Goal: Task Accomplishment & Management: Manage account settings

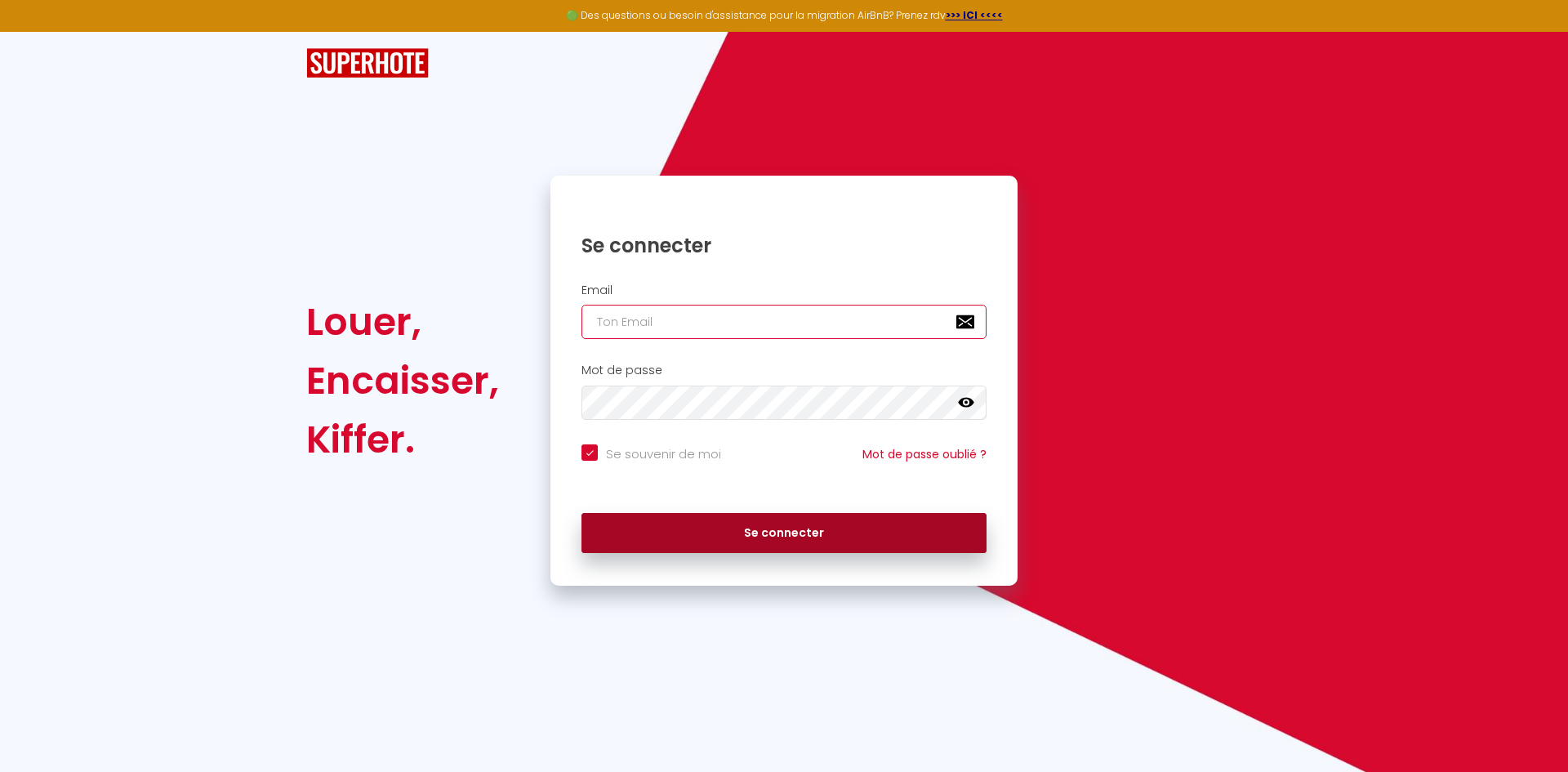
type input "[PERSON_NAME][EMAIL_ADDRESS][PERSON_NAME][DOMAIN_NAME]"
click at [798, 547] on button "Se connecter" at bounding box center [784, 533] width 405 height 41
checkbox input "true"
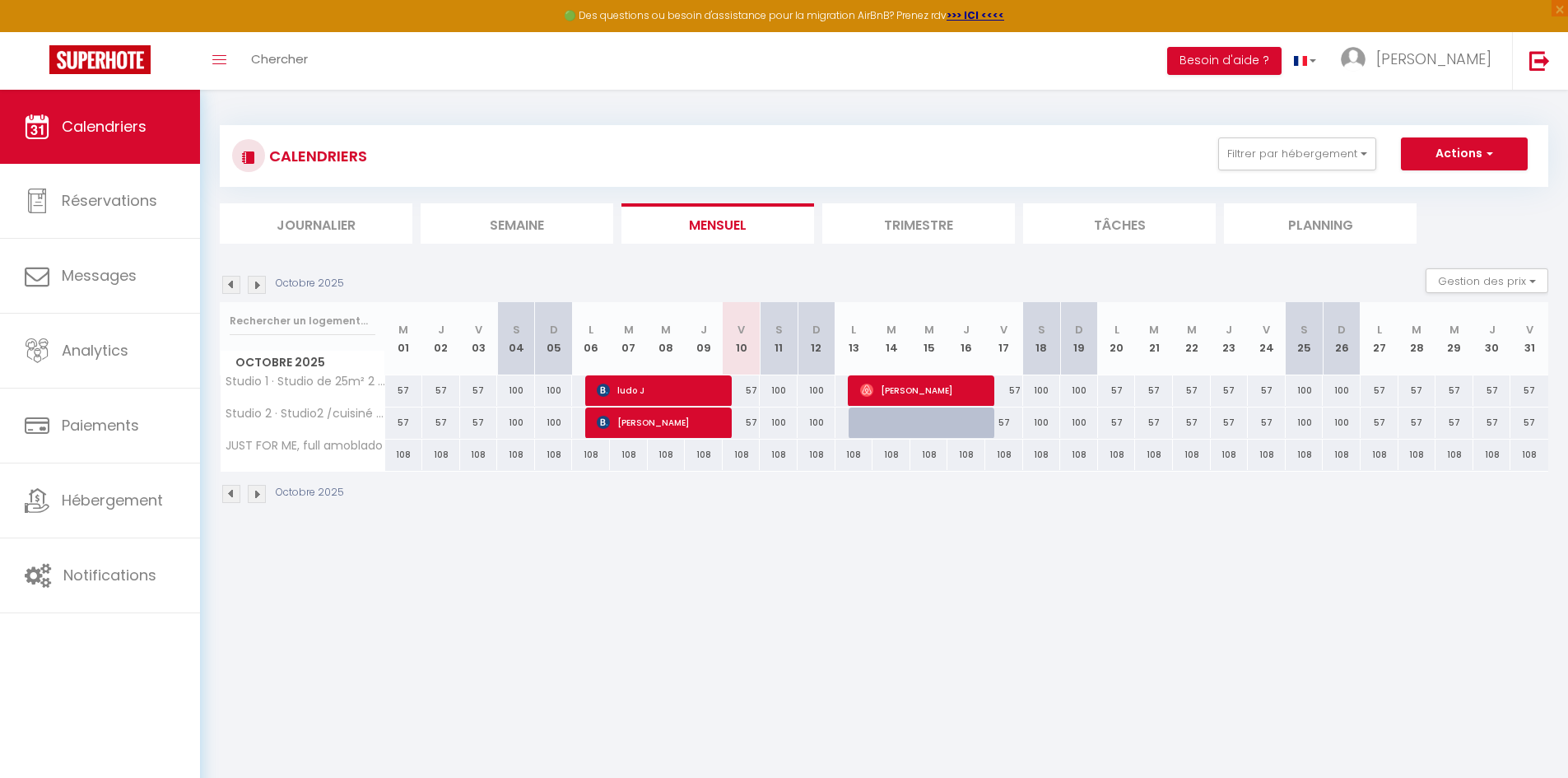
click at [1341, 223] on li "Planning" at bounding box center [1320, 223] width 192 height 41
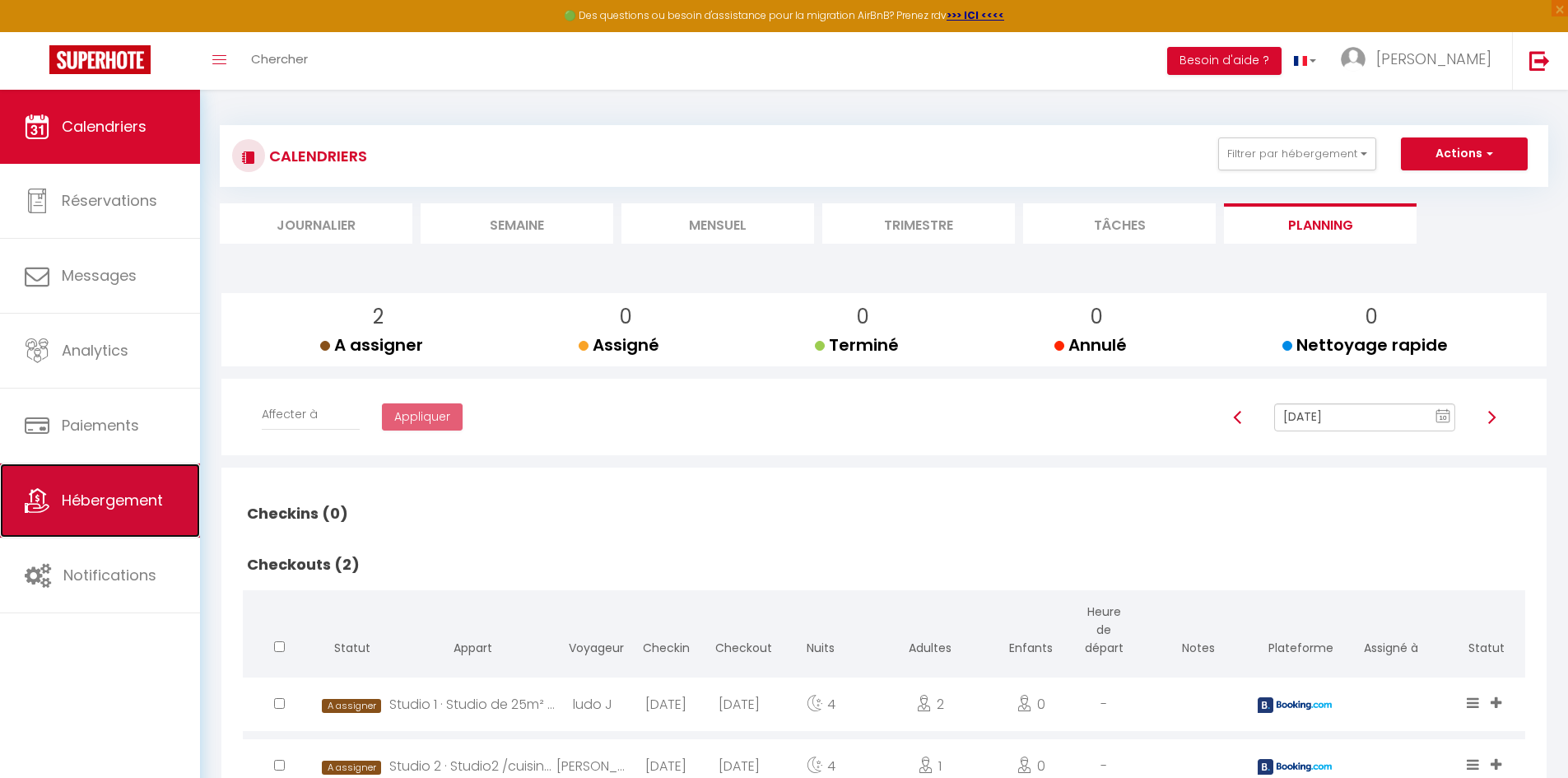
click at [107, 493] on span "Hébergement" at bounding box center [112, 500] width 101 height 21
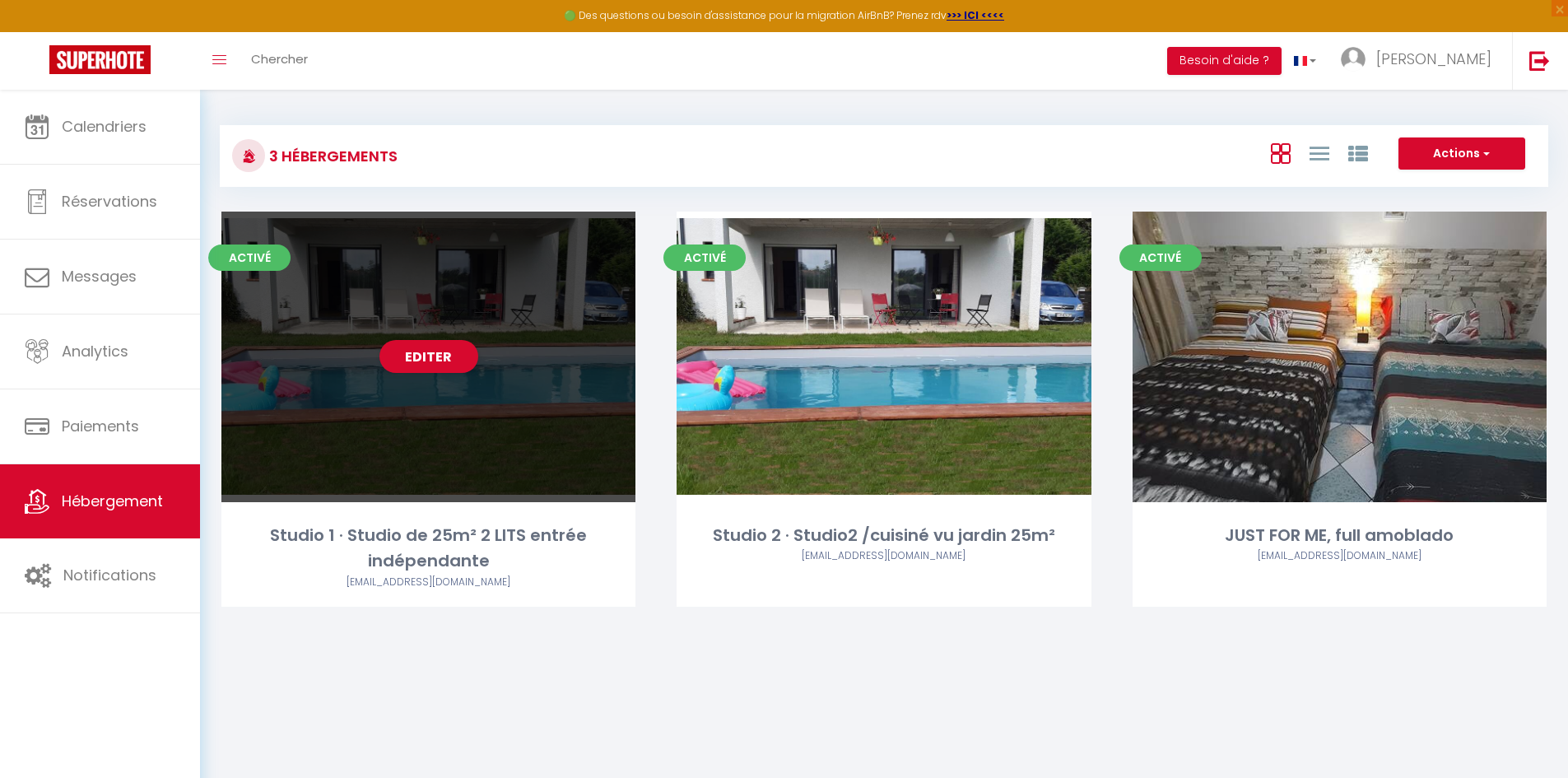
click at [296, 432] on div "Editer" at bounding box center [429, 356] width 414 height 291
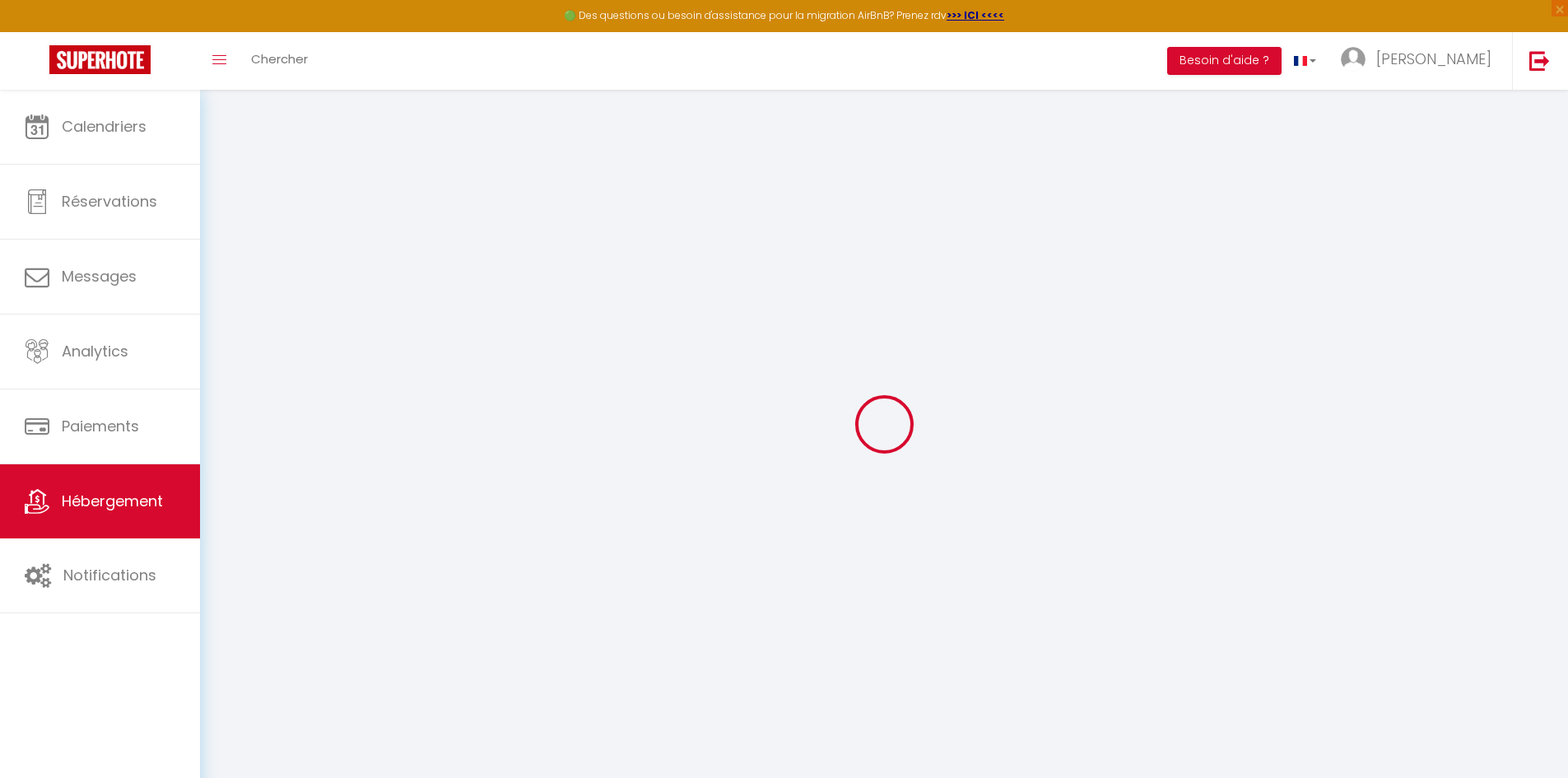
select select "7641-933079255451883814"
select select "+ 3 %"
select select "+ 22 %"
select select "14:00"
select select
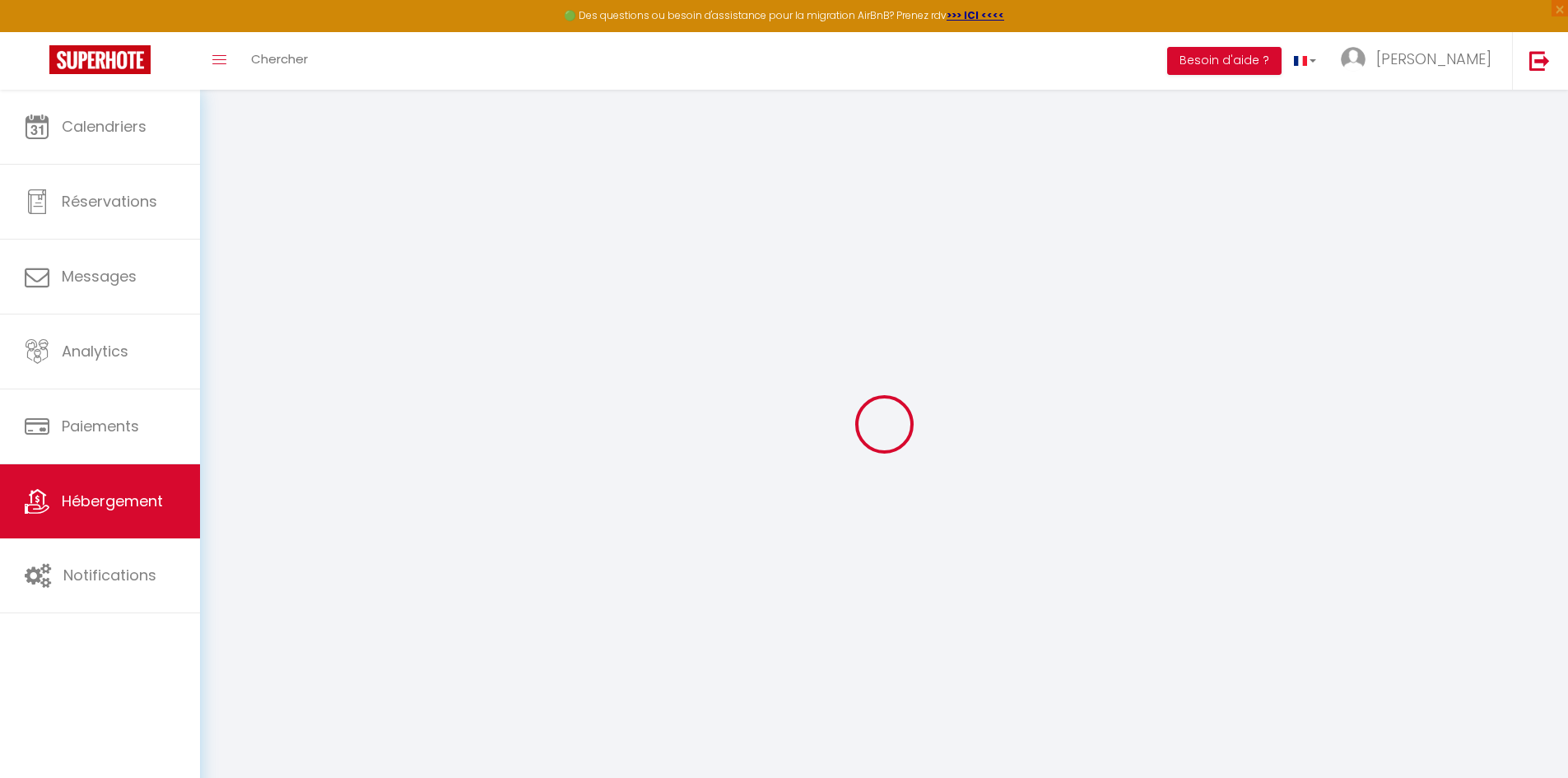
select select "11:00"
select select "30"
select select "120"
select select
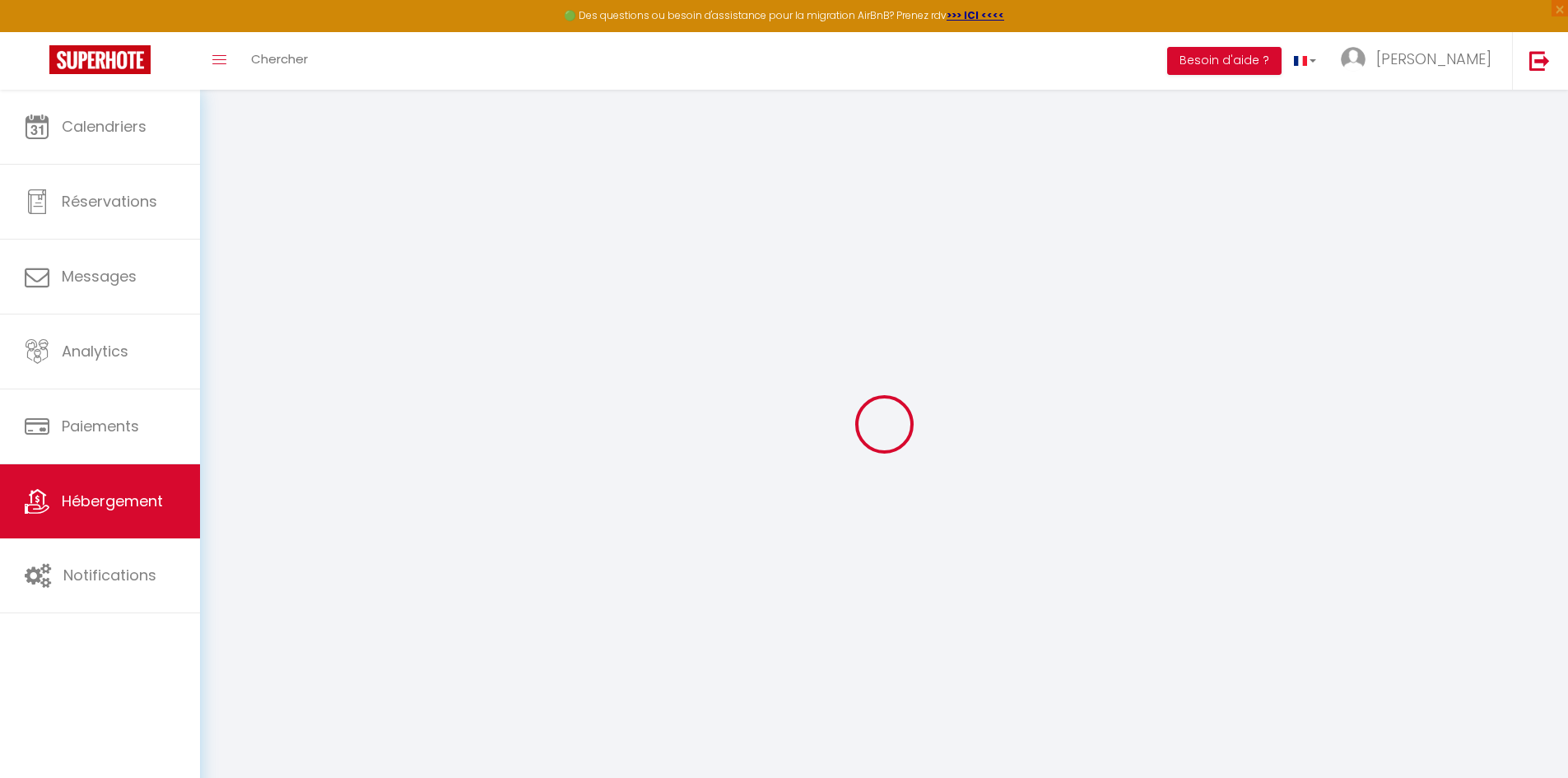
checkbox input "false"
select select "EUR"
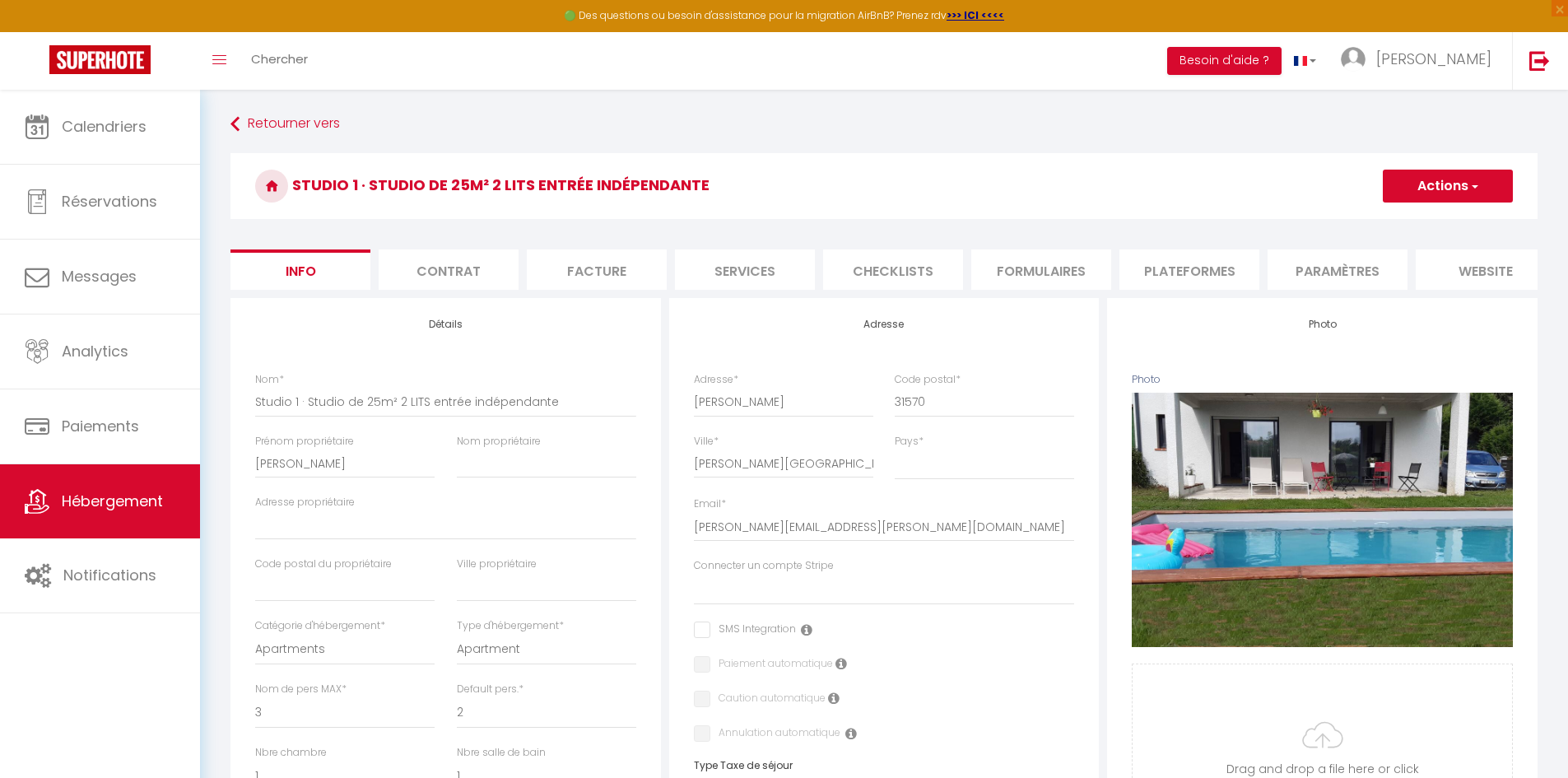
click at [1226, 266] on li "Plateformes" at bounding box center [1189, 269] width 140 height 41
select select
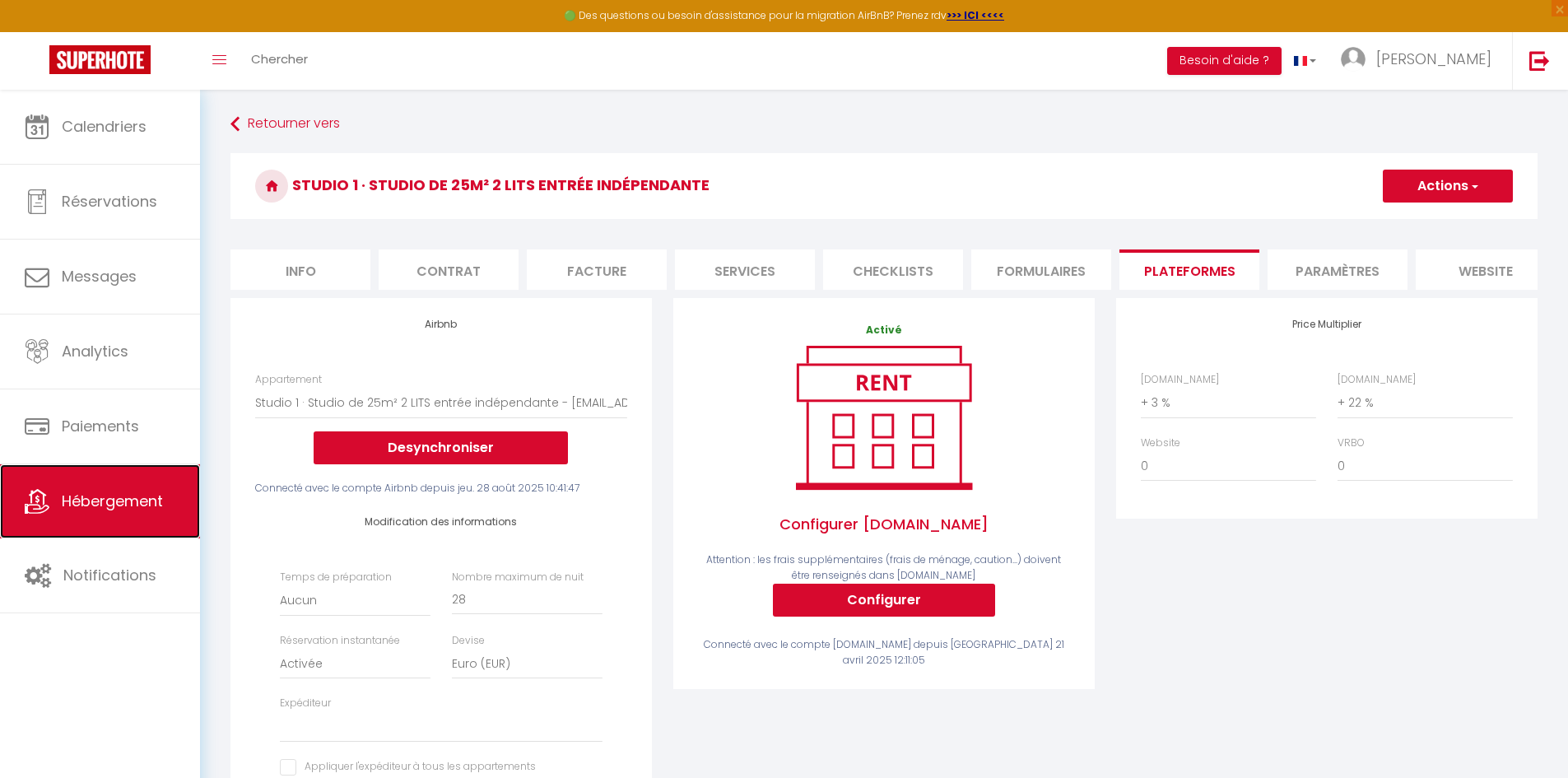
click at [144, 503] on span "Hébergement" at bounding box center [112, 501] width 101 height 21
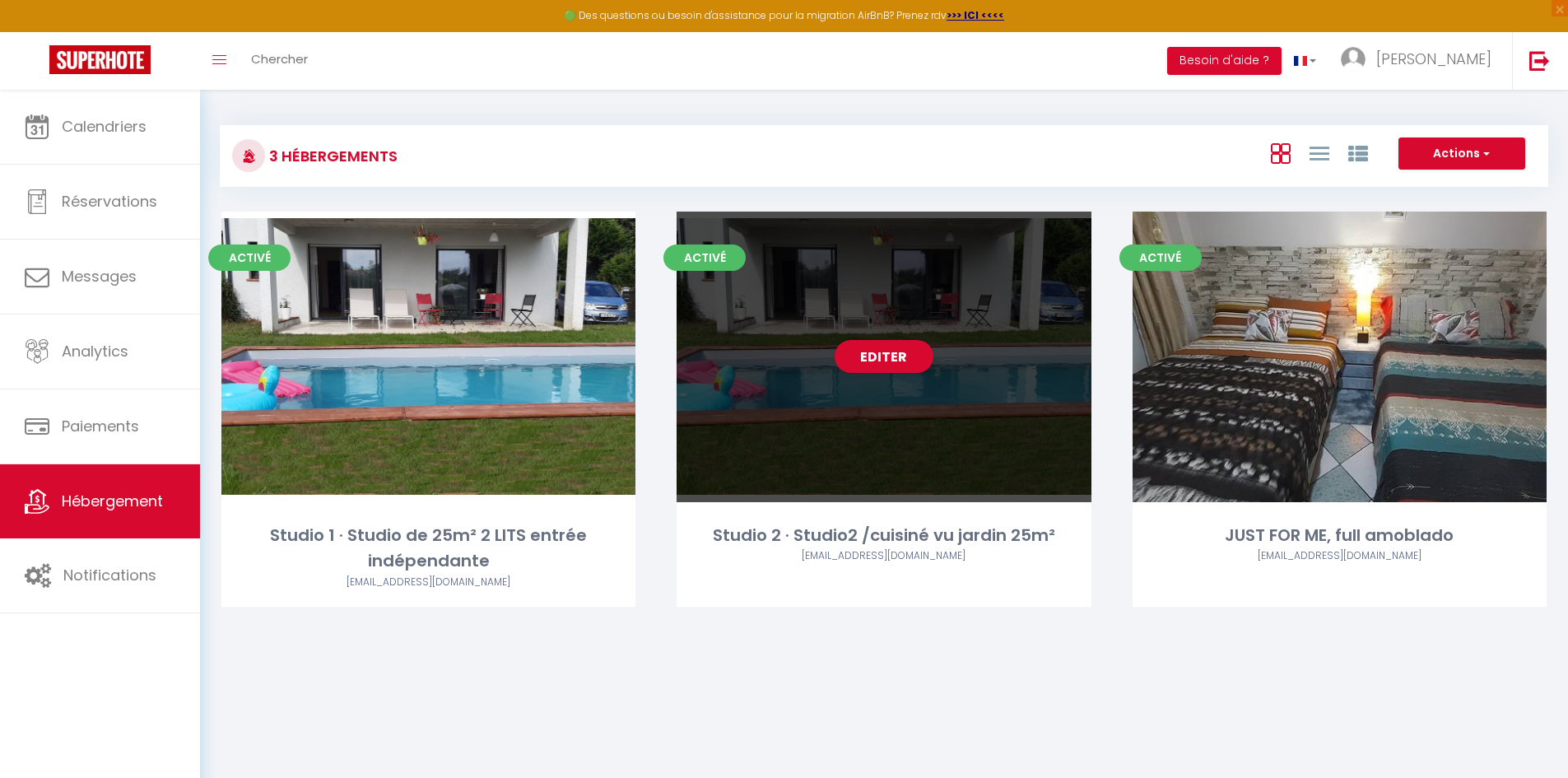
click at [706, 388] on div "Editer" at bounding box center [884, 356] width 414 height 291
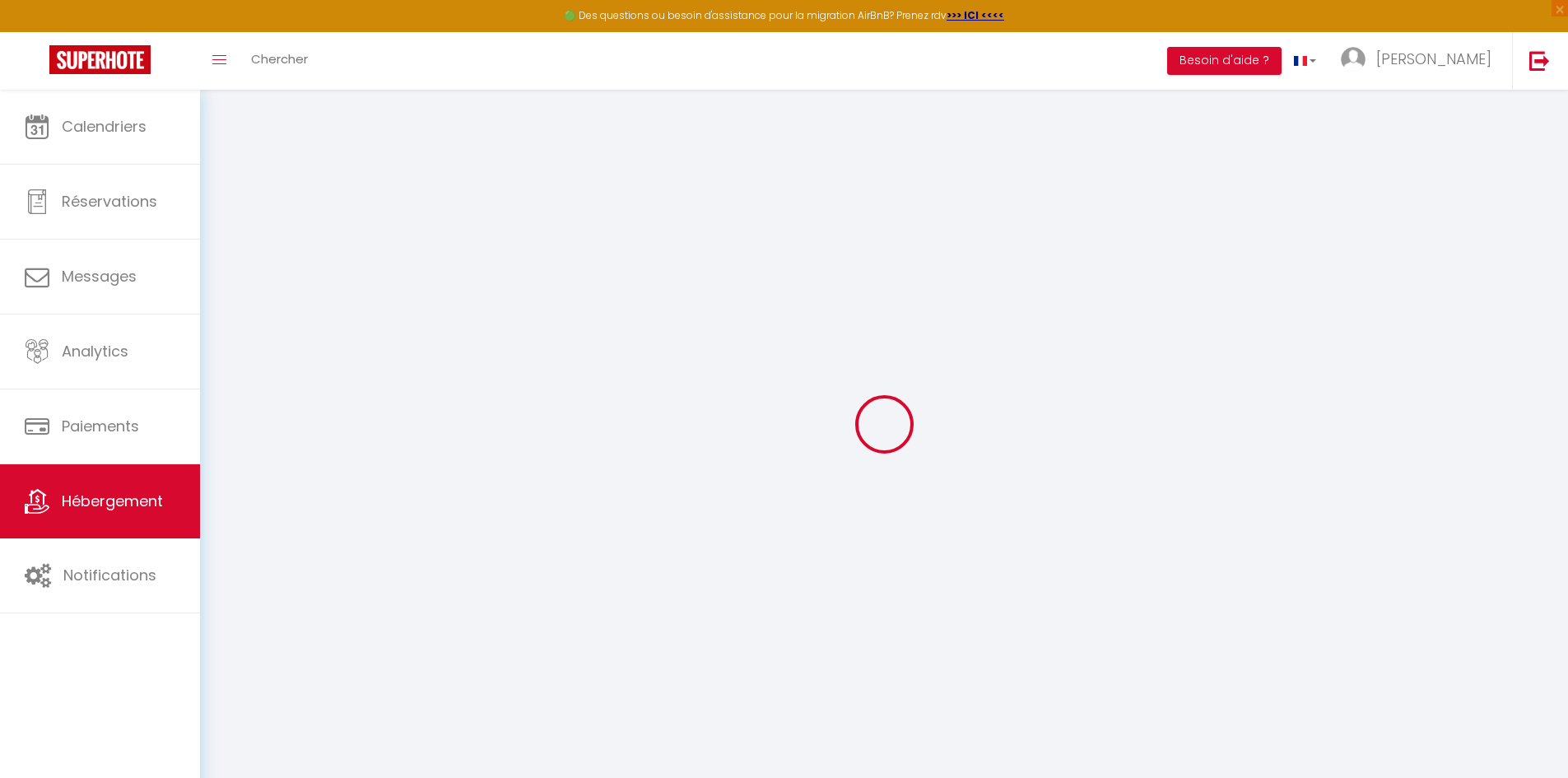
select select "+ 3 %"
select select "+ 22 %"
select select "7641-1001411169811684301"
select select
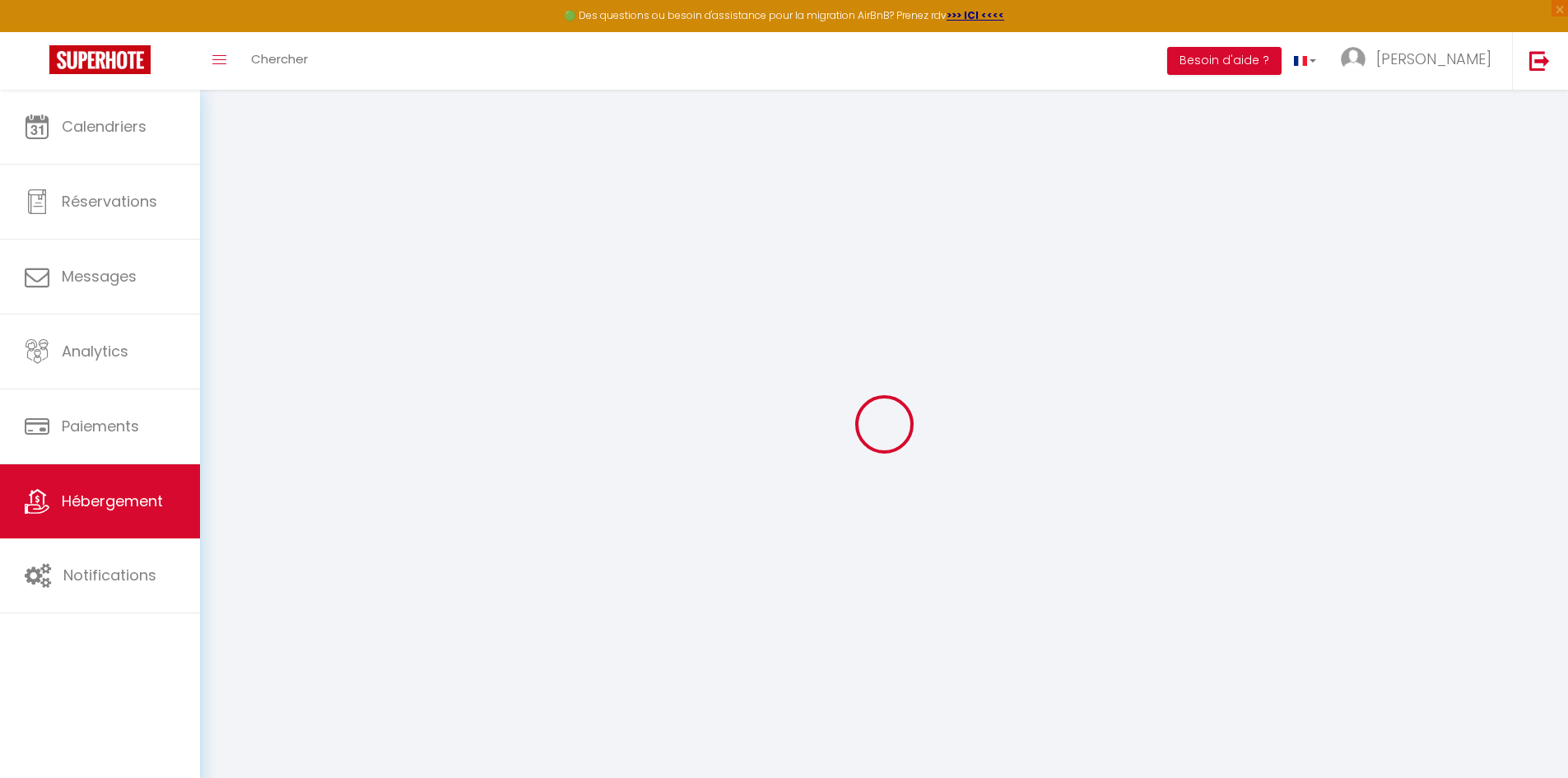
checkbox input "false"
select select "EUR"
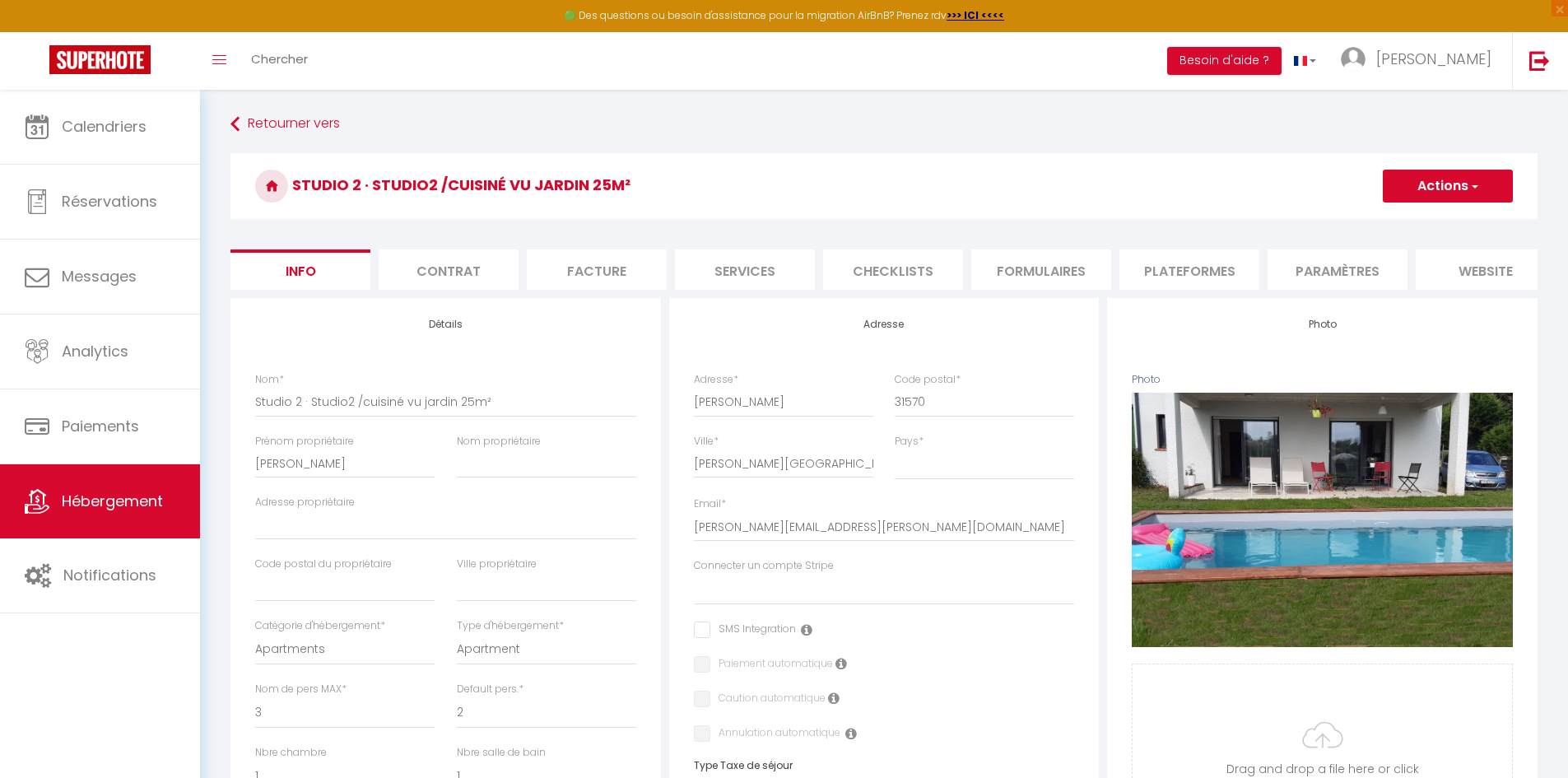
click at [1166, 274] on li "Plateformes" at bounding box center [1189, 269] width 140 height 41
select select
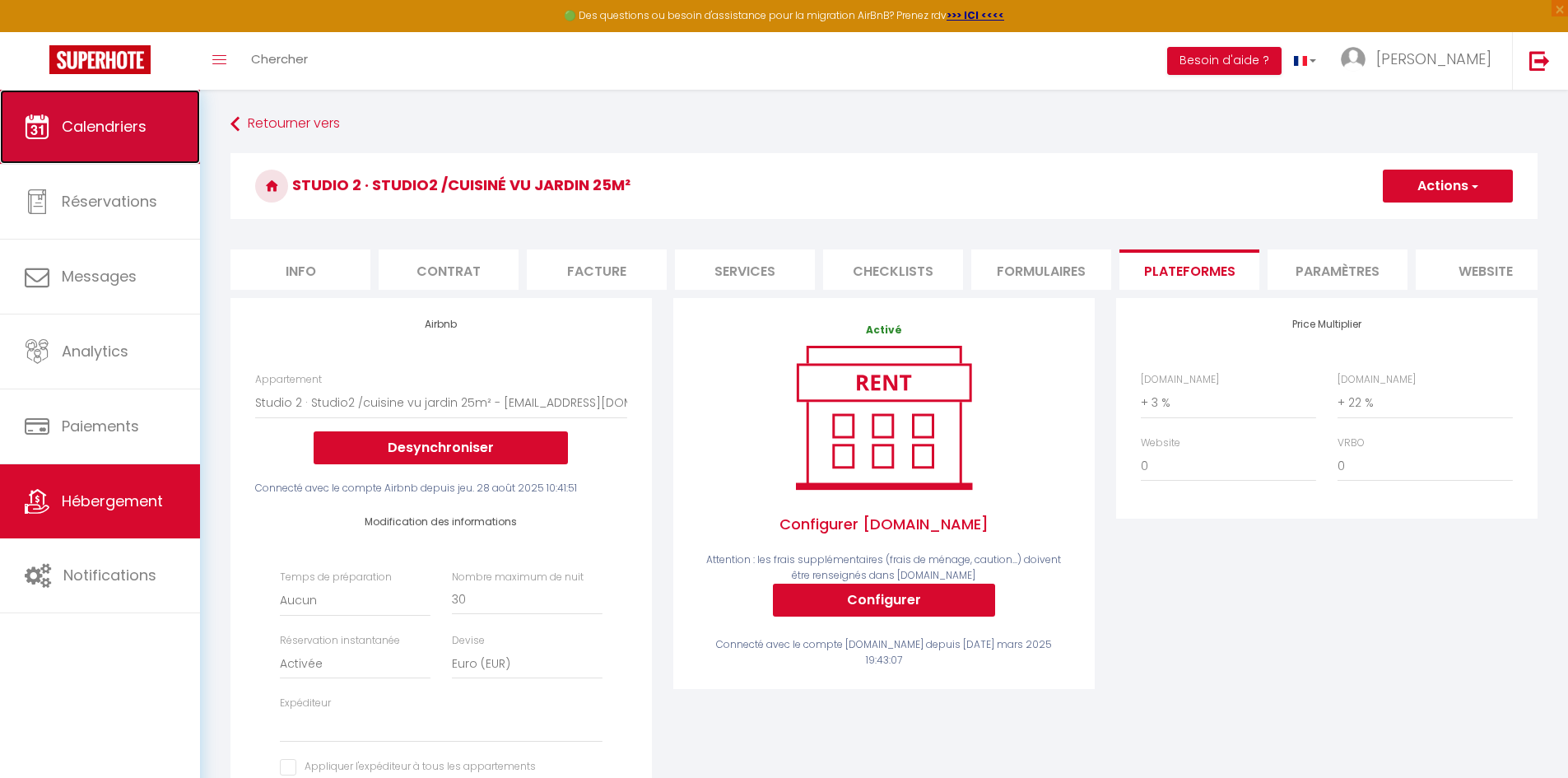
click at [148, 129] on link "Calendriers" at bounding box center [100, 127] width 200 height 74
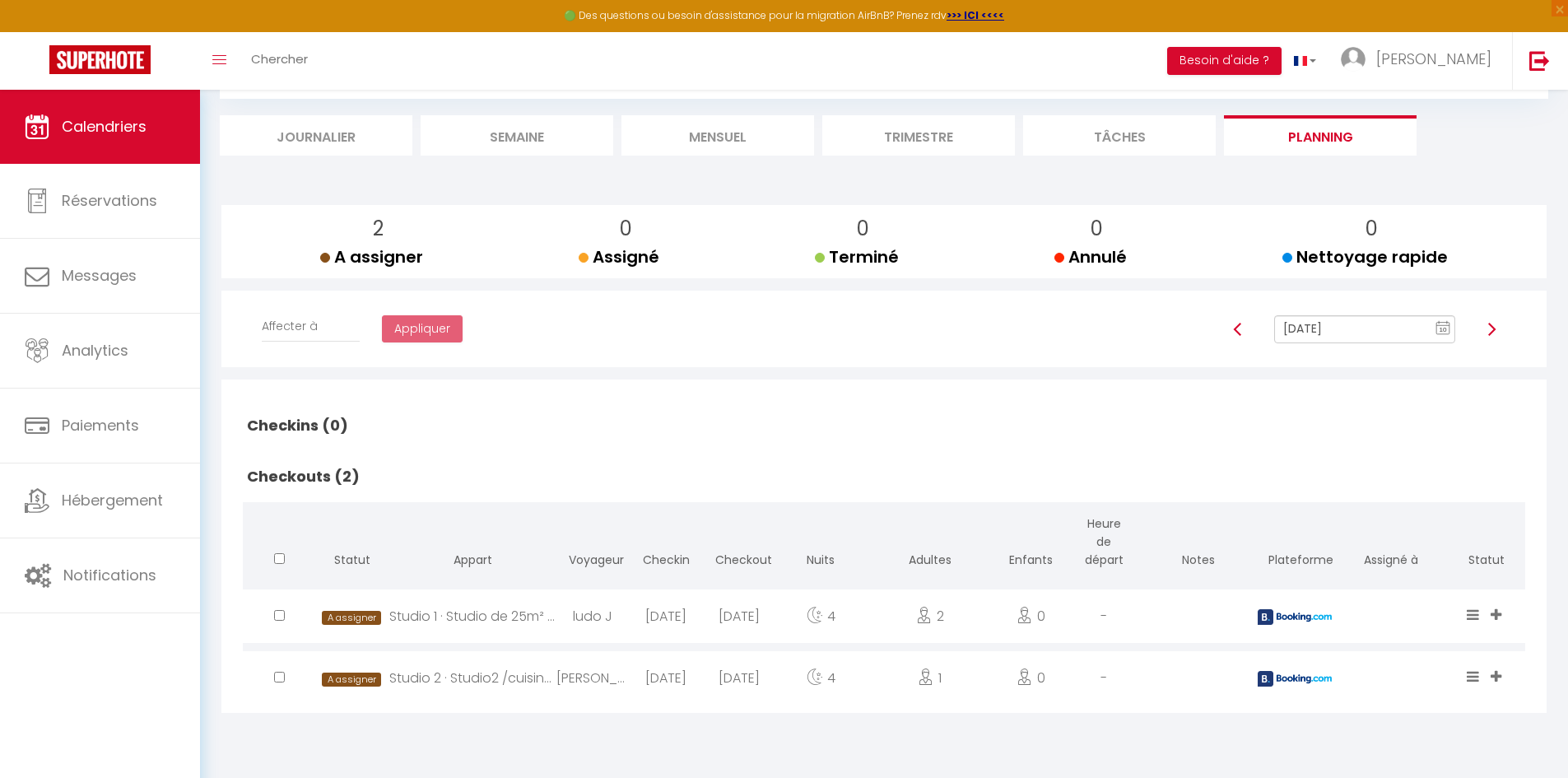
scroll to position [90, 0]
click at [537, 120] on li "Semaine" at bounding box center [517, 134] width 192 height 41
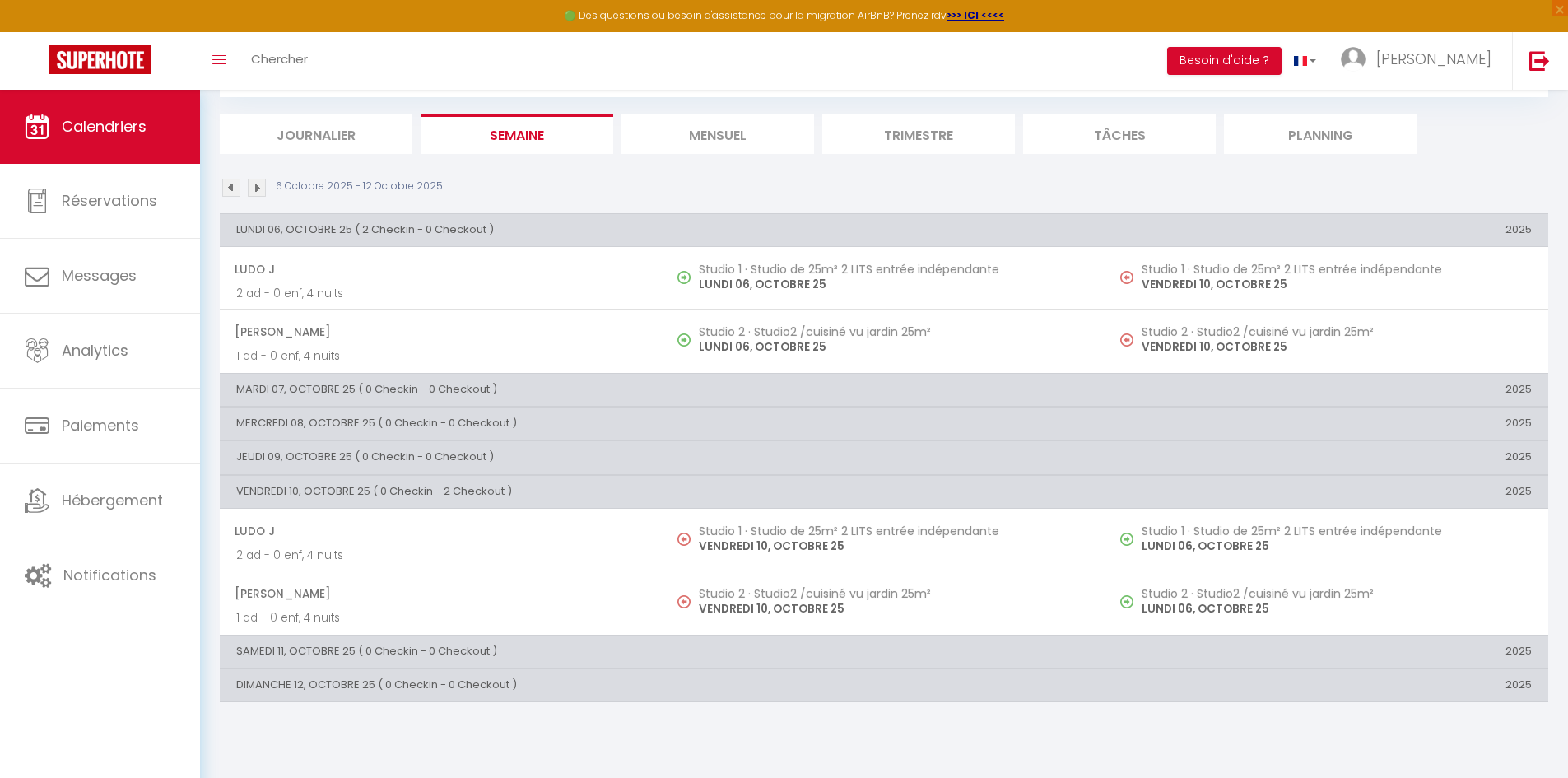
click at [739, 137] on li "Mensuel" at bounding box center [718, 134] width 192 height 41
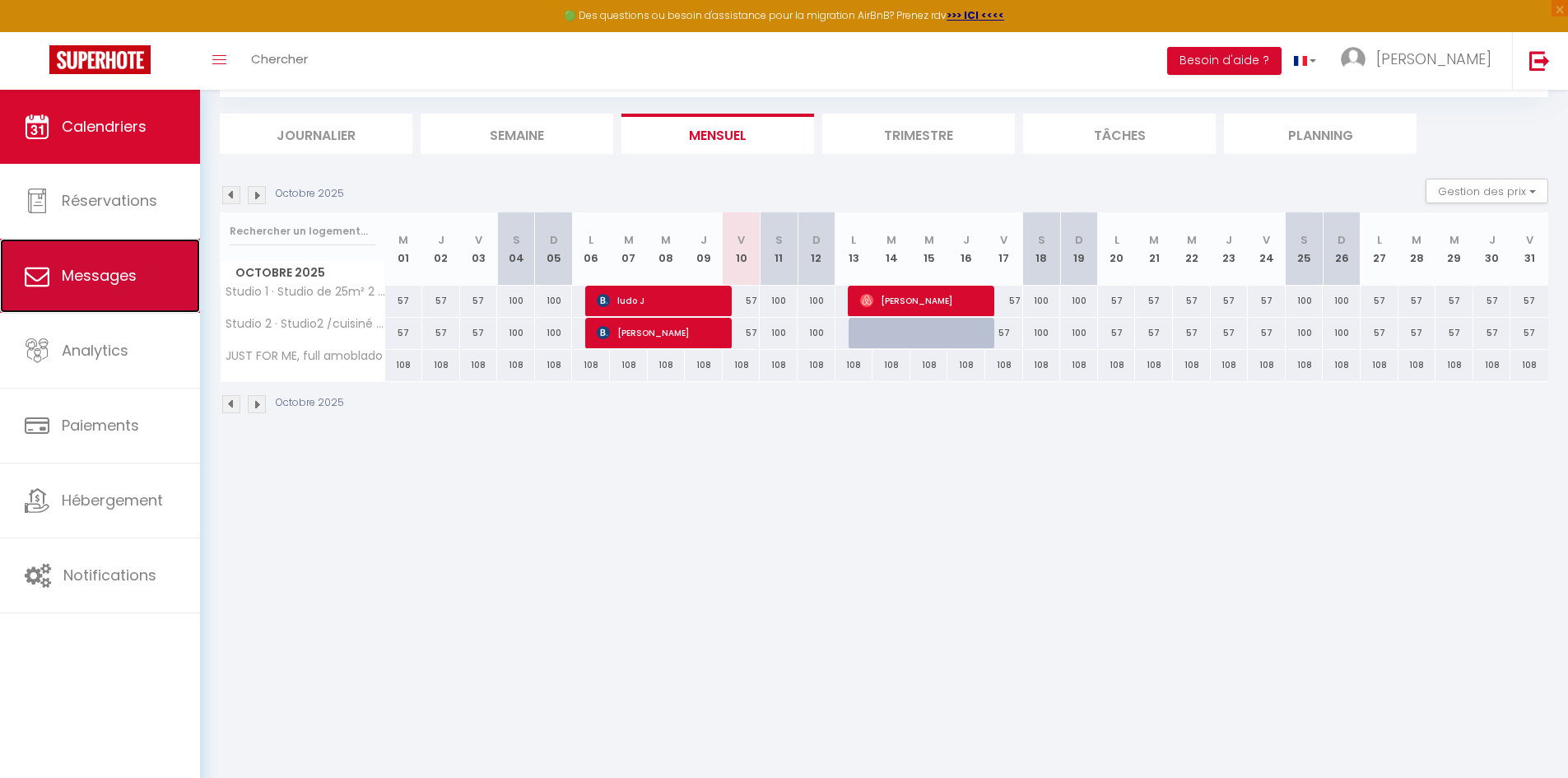
click at [84, 281] on span "Messages" at bounding box center [99, 275] width 75 height 21
select select "message"
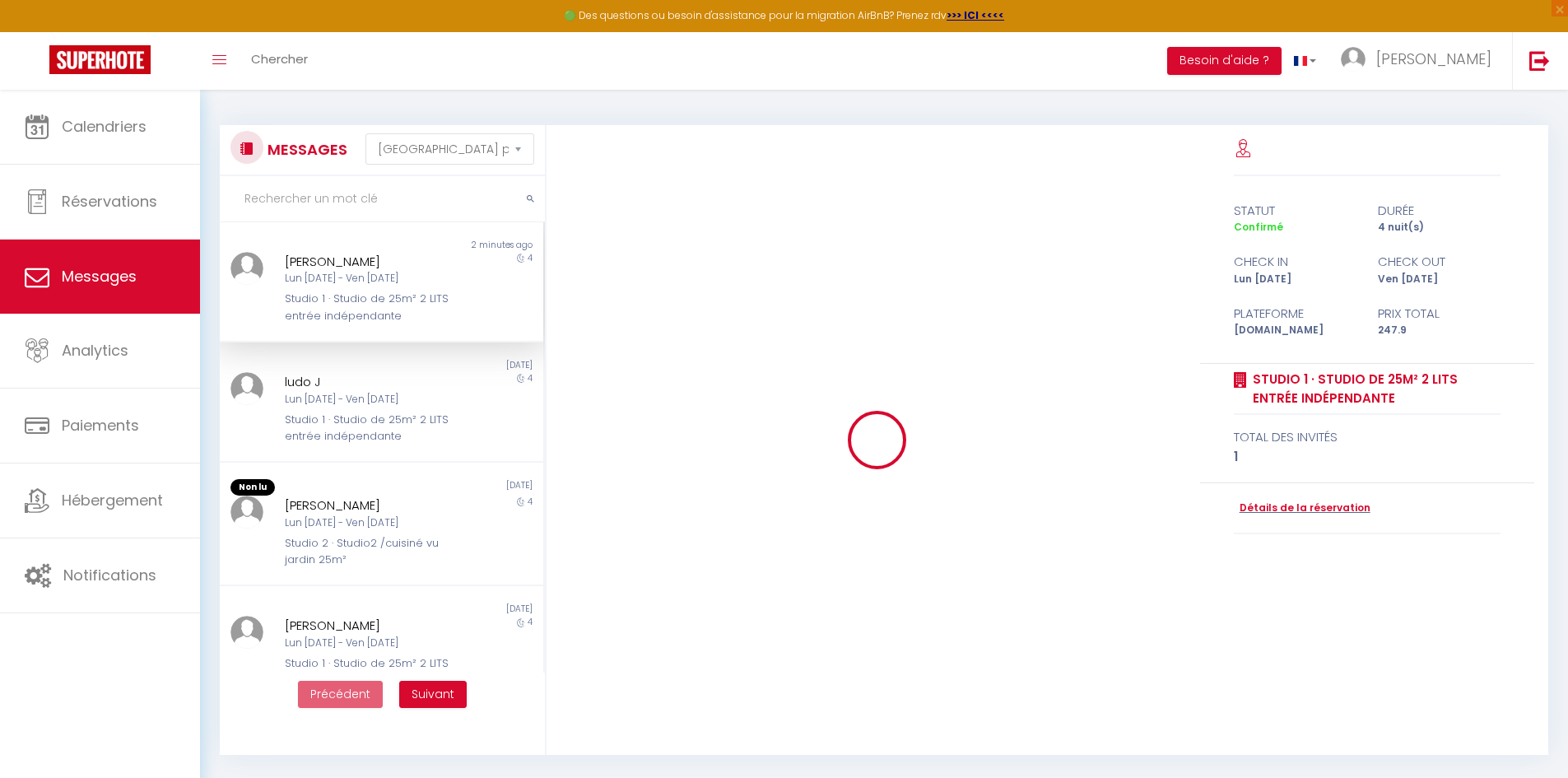
scroll to position [13, 0]
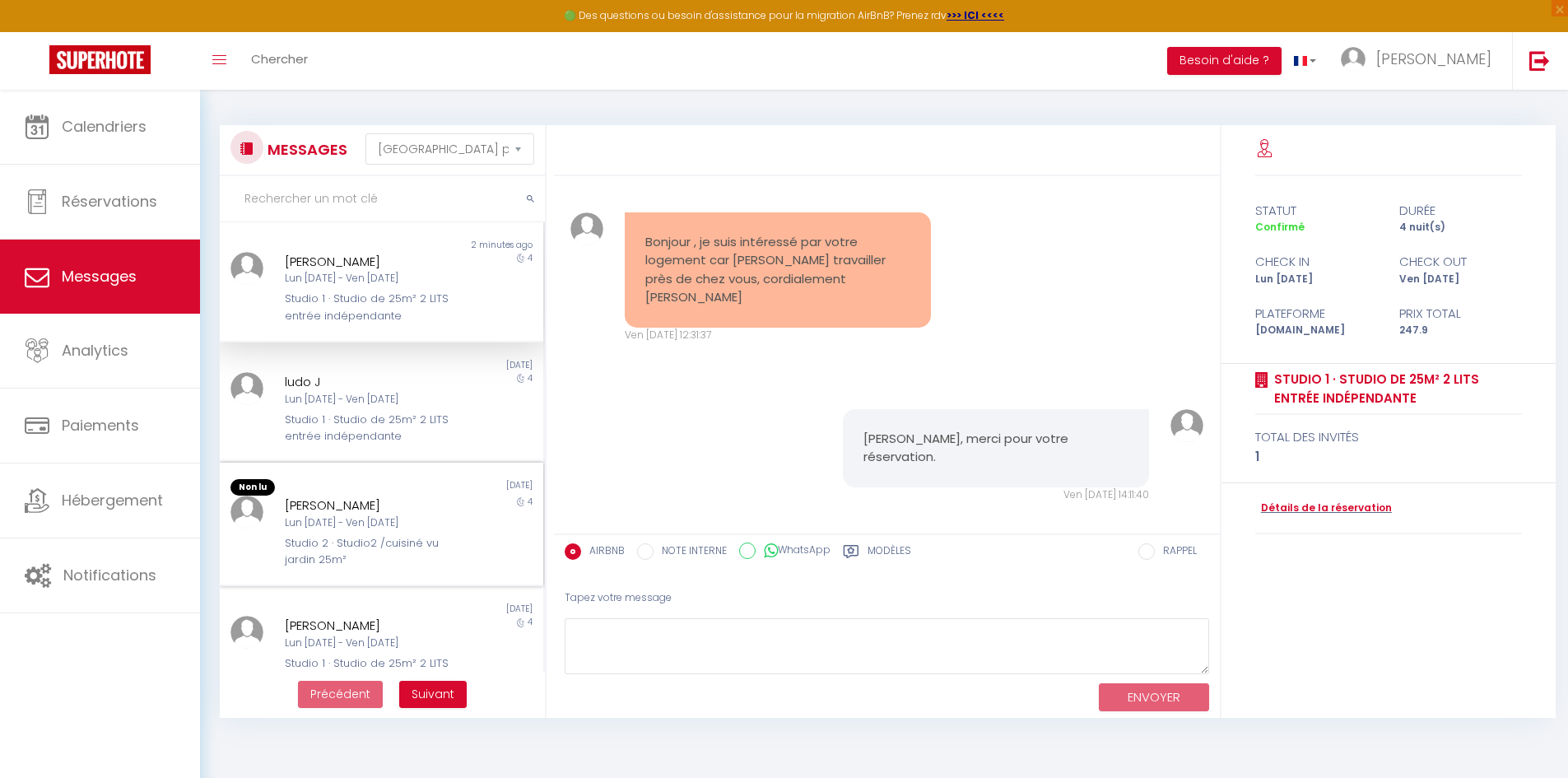
click at [328, 535] on div "Studio 2 · Studio2 /cuisiné vu jardin 25m²" at bounding box center [368, 551] width 167 height 34
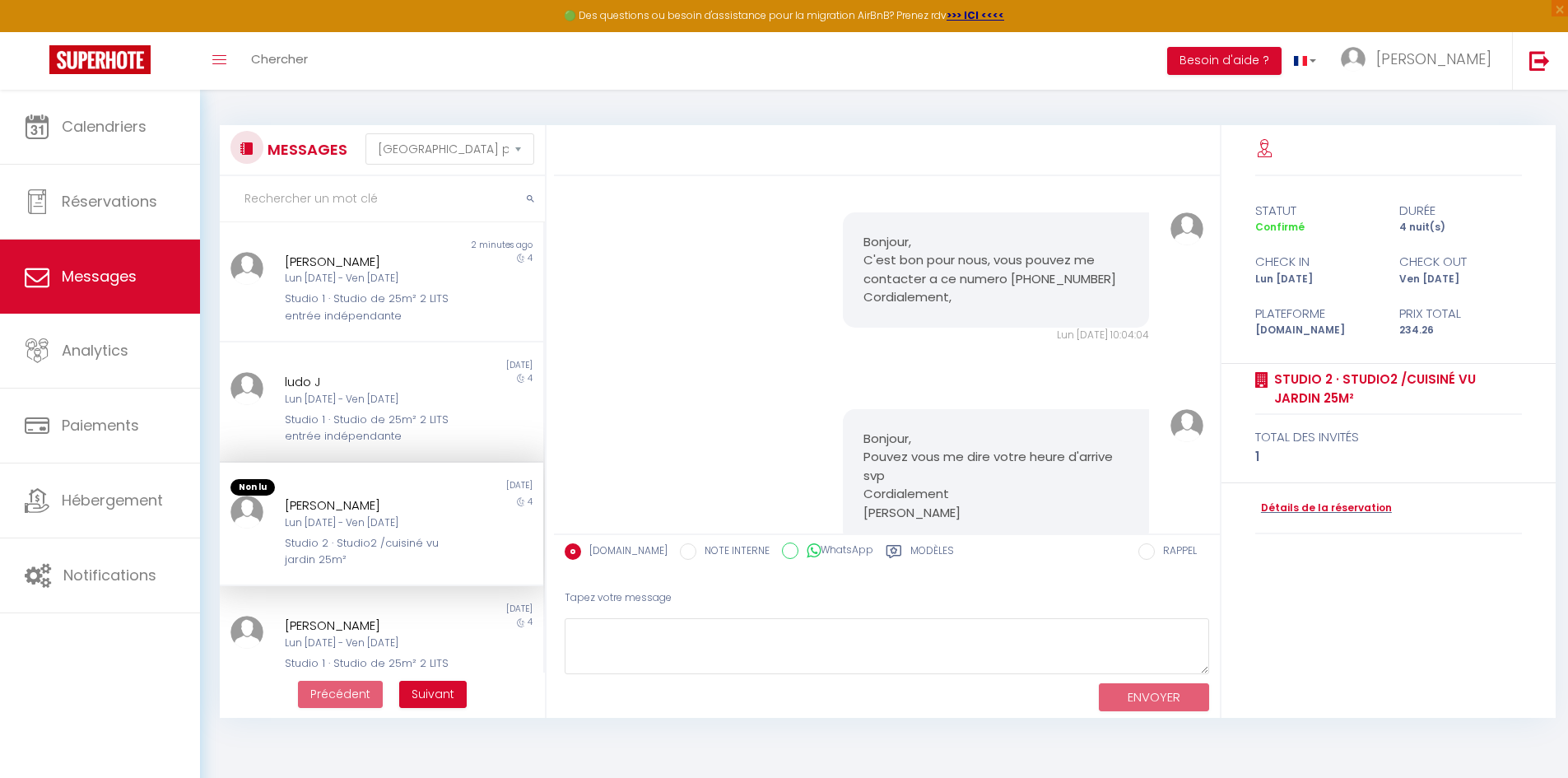
scroll to position [87, 0]
